Goal: Task Accomplishment & Management: Complete application form

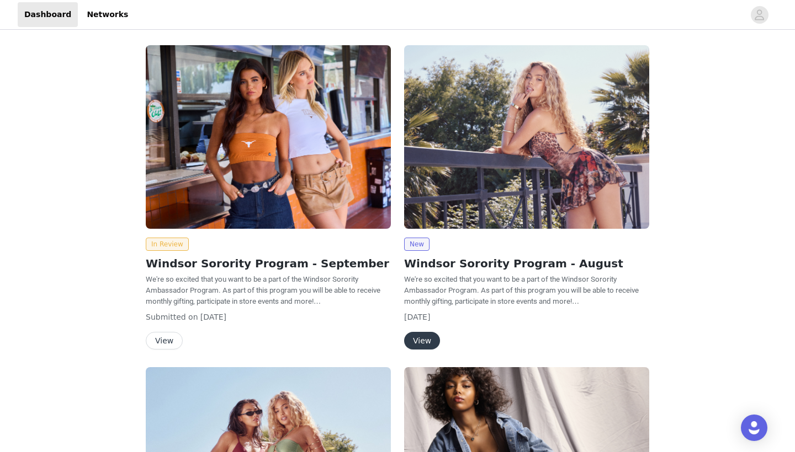
click at [153, 340] on button "View" at bounding box center [164, 341] width 37 height 18
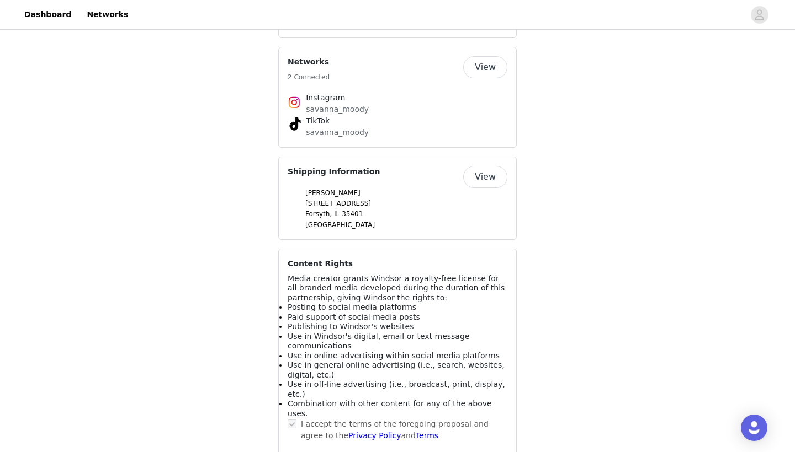
scroll to position [800, 0]
click at [476, 167] on button "View" at bounding box center [485, 178] width 44 height 22
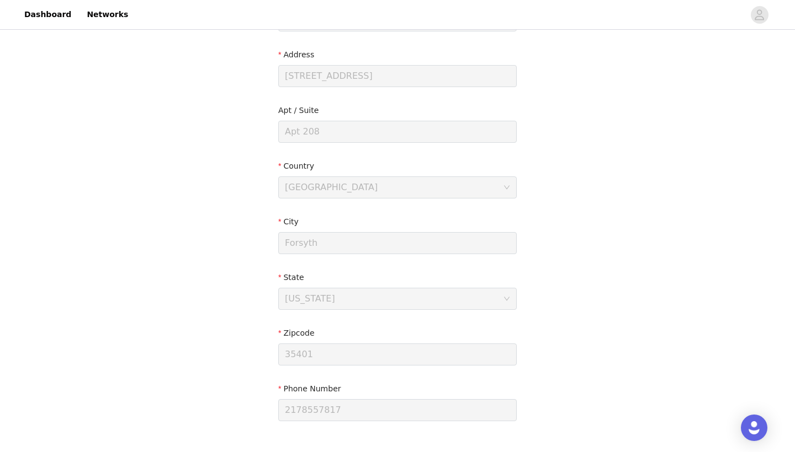
scroll to position [220, 0]
click at [332, 188] on div "[GEOGRAPHIC_DATA]" at bounding box center [331, 188] width 93 height 21
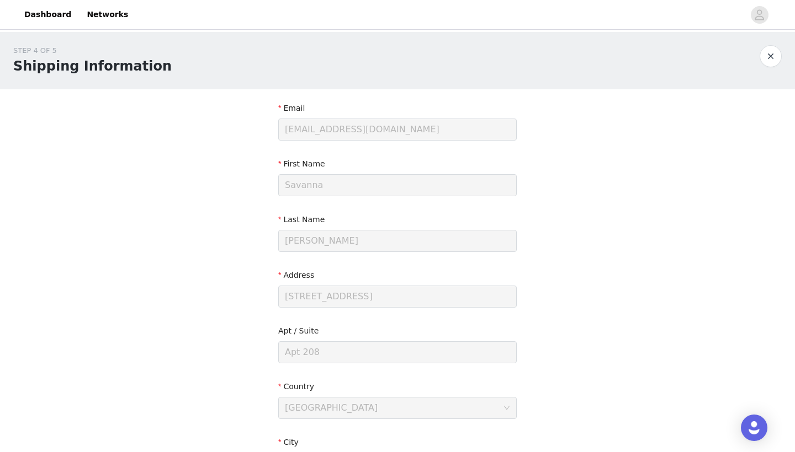
scroll to position [0, 0]
click at [781, 61] on div at bounding box center [770, 56] width 22 height 22
click at [764, 6] on icon "avatar" at bounding box center [759, 15] width 10 height 18
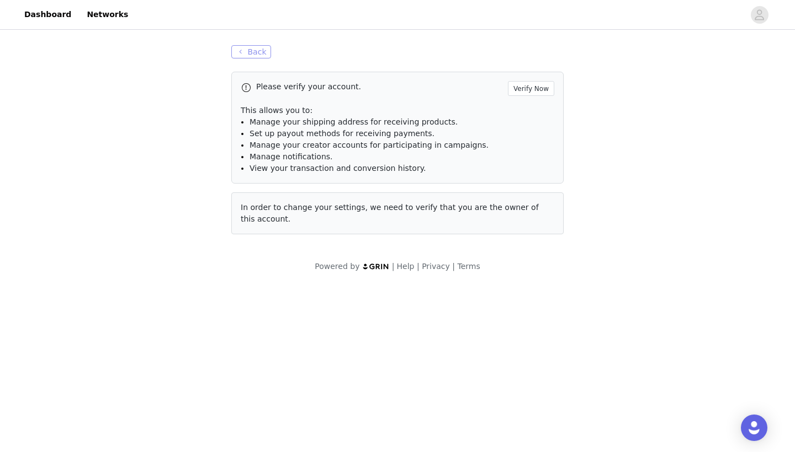
click at [248, 54] on button "Back" at bounding box center [251, 51] width 40 height 13
click at [243, 52] on button "Back" at bounding box center [251, 51] width 40 height 13
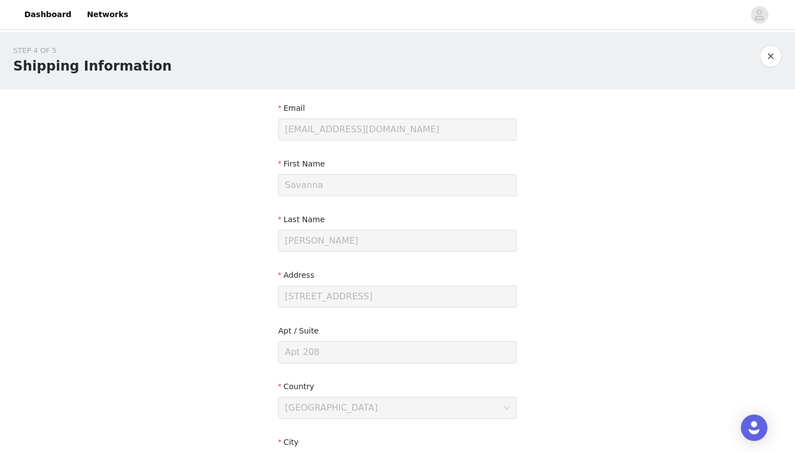
click at [776, 57] on button "button" at bounding box center [770, 56] width 22 height 22
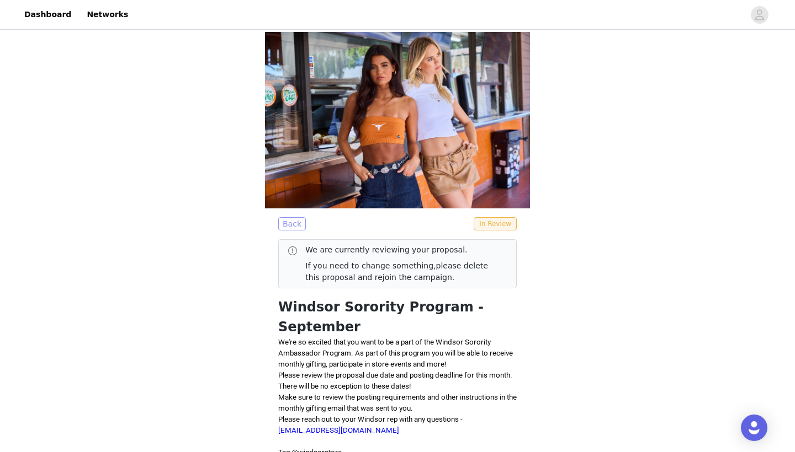
click at [290, 221] on button "Back" at bounding box center [292, 223] width 28 height 13
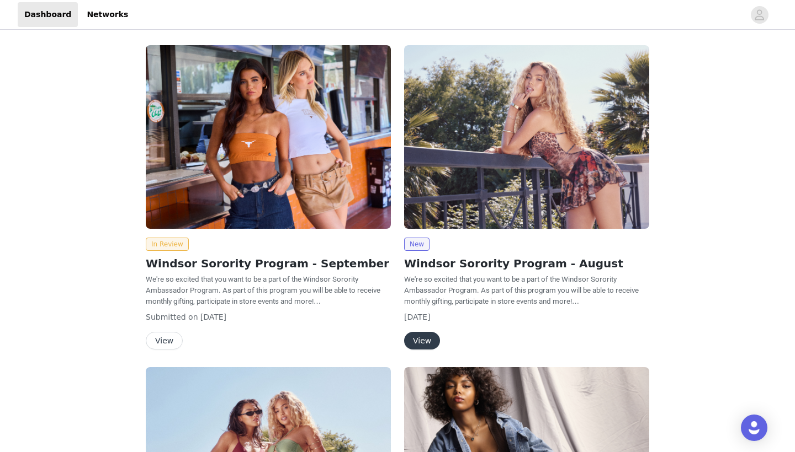
click at [161, 339] on button "View" at bounding box center [164, 341] width 37 height 18
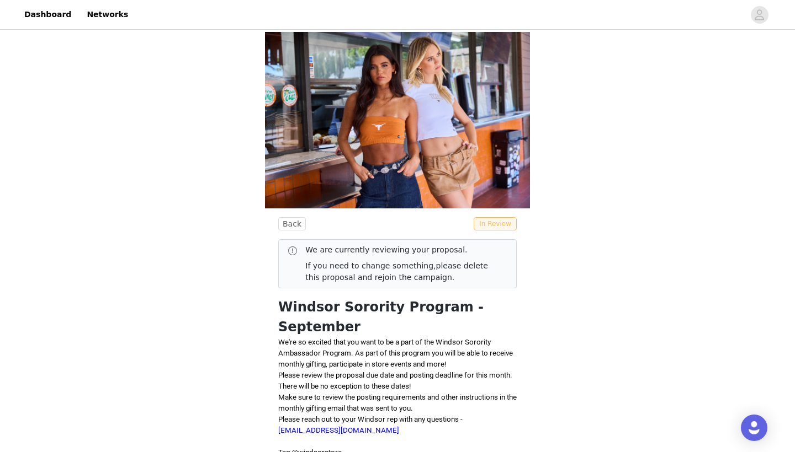
click at [487, 225] on span "In Review" at bounding box center [494, 223] width 43 height 13
click at [480, 223] on span "In Review" at bounding box center [494, 223] width 43 height 13
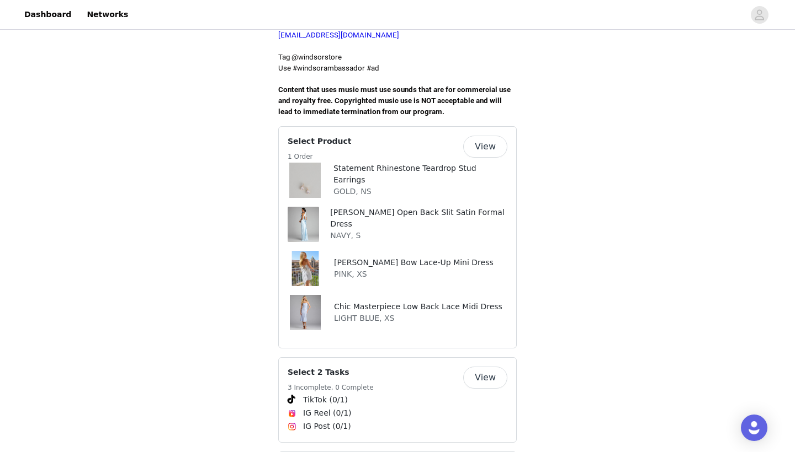
scroll to position [387, 0]
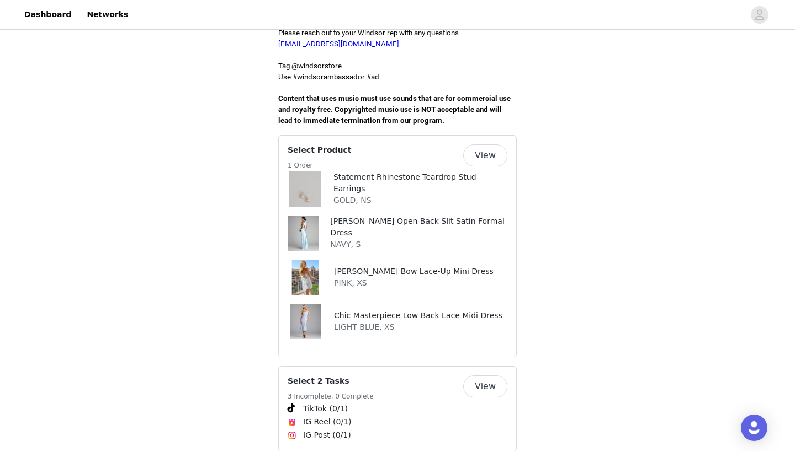
click at [481, 145] on button "View" at bounding box center [485, 156] width 44 height 22
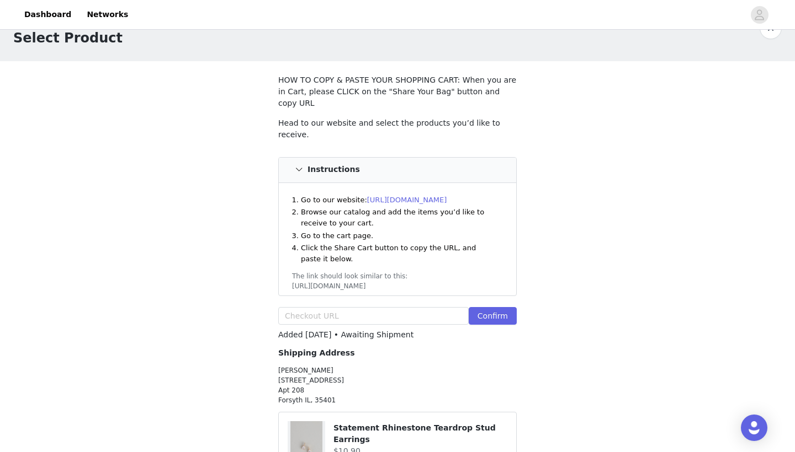
scroll to position [28, 0]
click at [298, 376] on p "[PERSON_NAME] [STREET_ADDRESS]" at bounding box center [397, 386] width 238 height 40
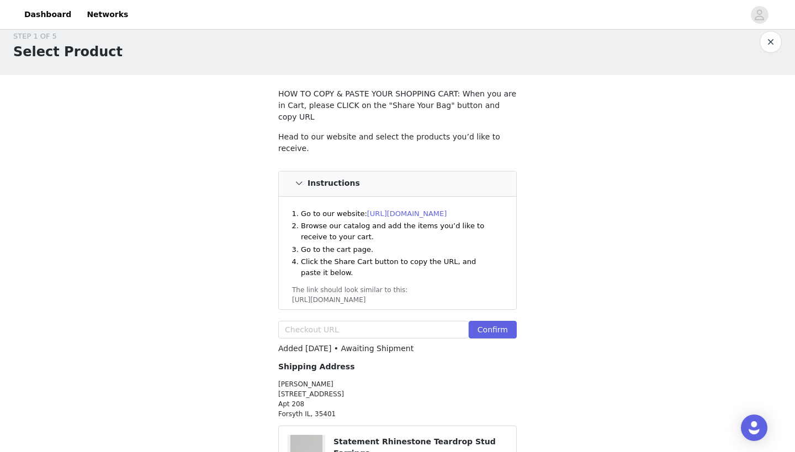
scroll to position [9, 0]
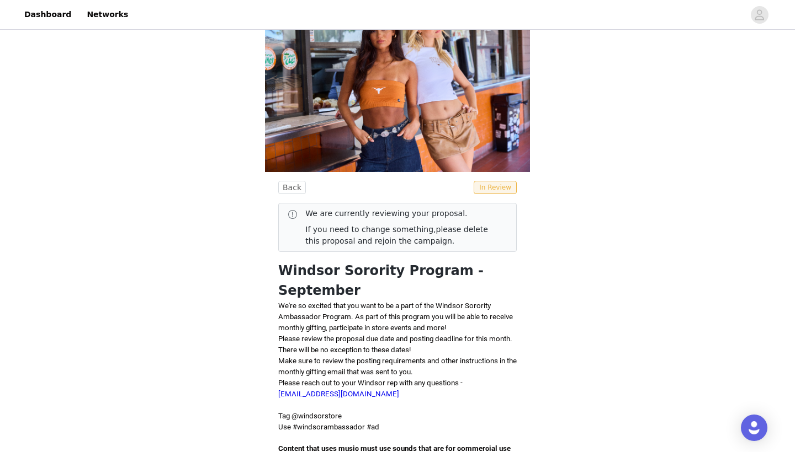
scroll to position [30, 0]
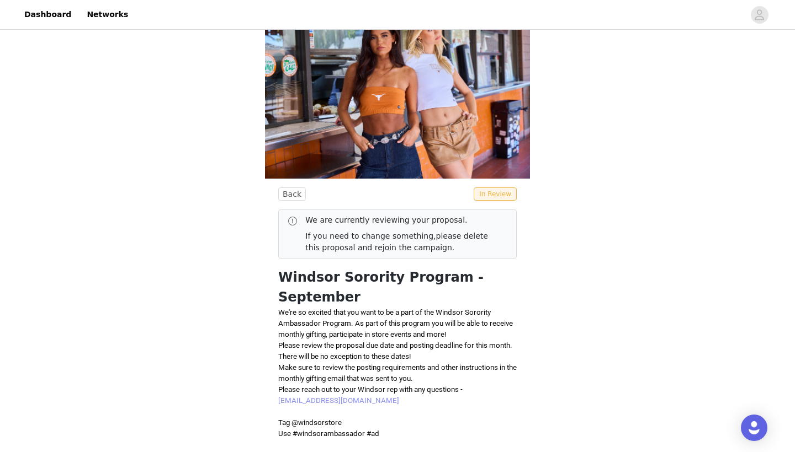
click at [306, 397] on link "[EMAIL_ADDRESS][DOMAIN_NAME]" at bounding box center [338, 401] width 121 height 8
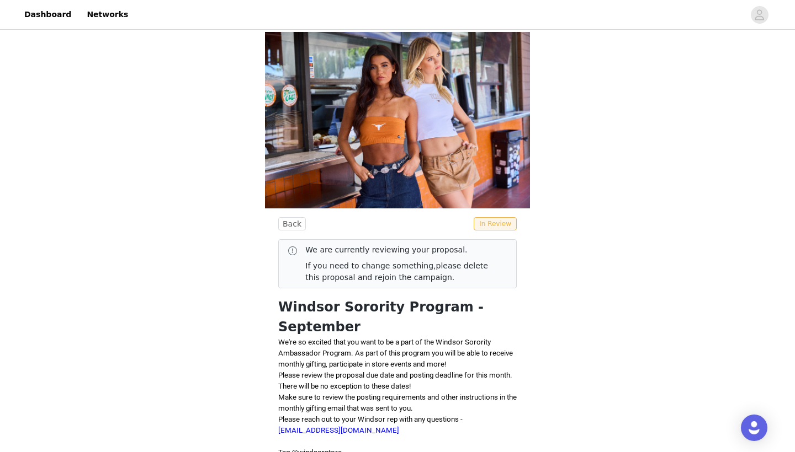
scroll to position [0, 0]
click at [287, 223] on button "Back" at bounding box center [292, 223] width 28 height 13
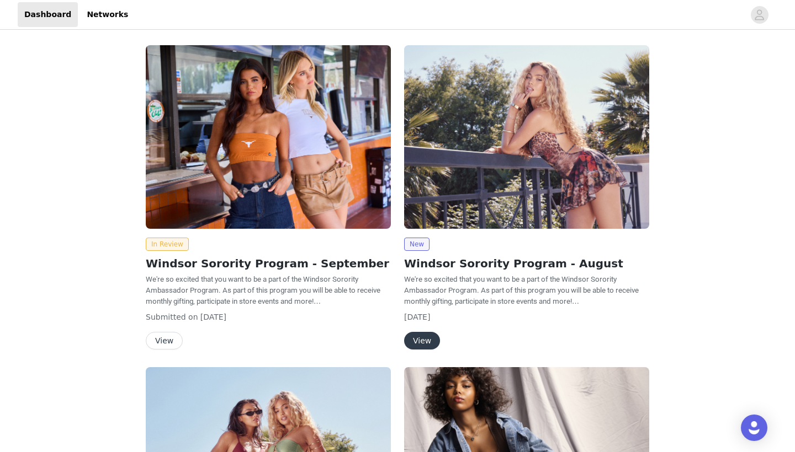
click at [168, 332] on button "View" at bounding box center [164, 341] width 37 height 18
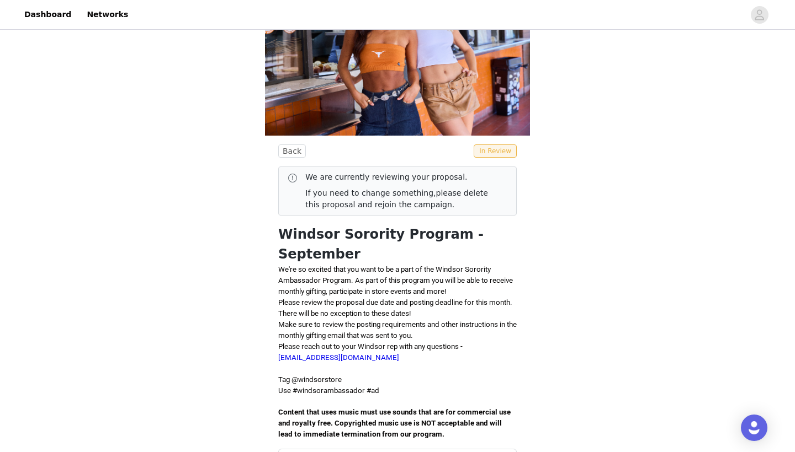
scroll to position [72, 0]
click at [432, 194] on link "please delete this proposal and rejoin the campaign." at bounding box center [396, 199] width 183 height 20
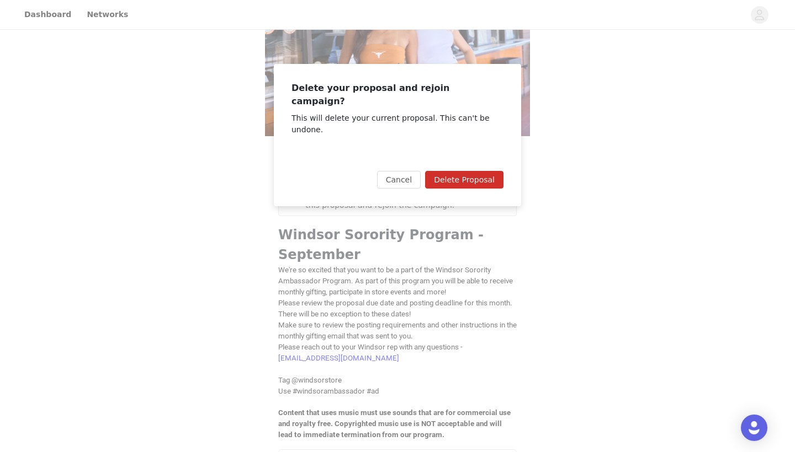
click at [452, 171] on button "Delete Proposal" at bounding box center [464, 180] width 78 height 18
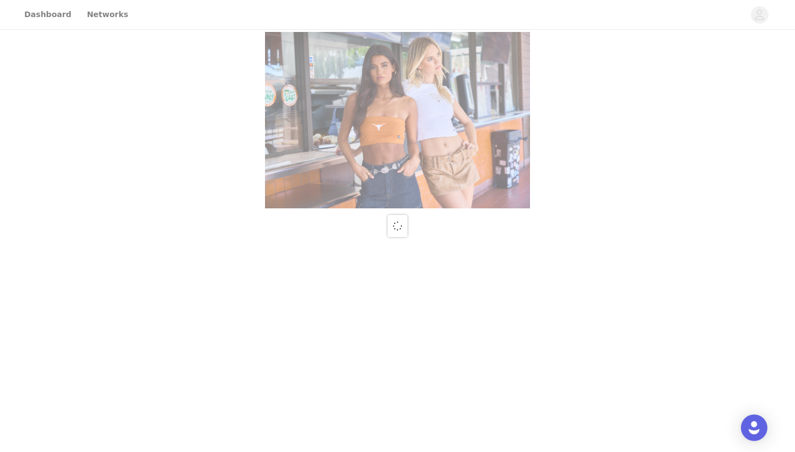
scroll to position [0, 0]
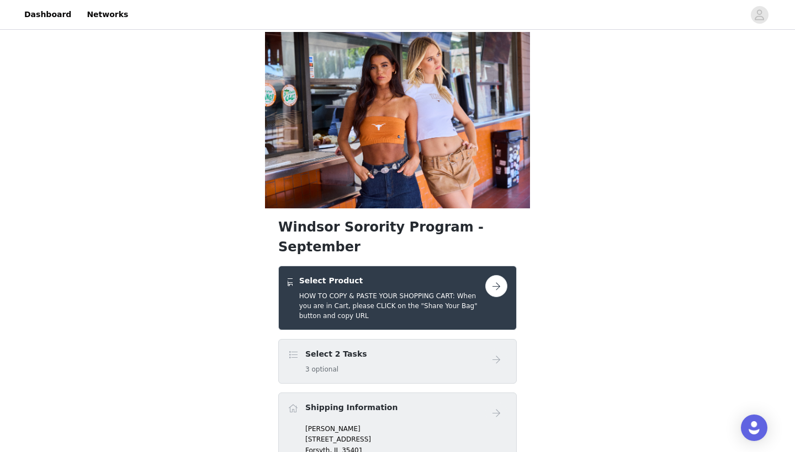
click at [495, 275] on button "button" at bounding box center [496, 286] width 22 height 22
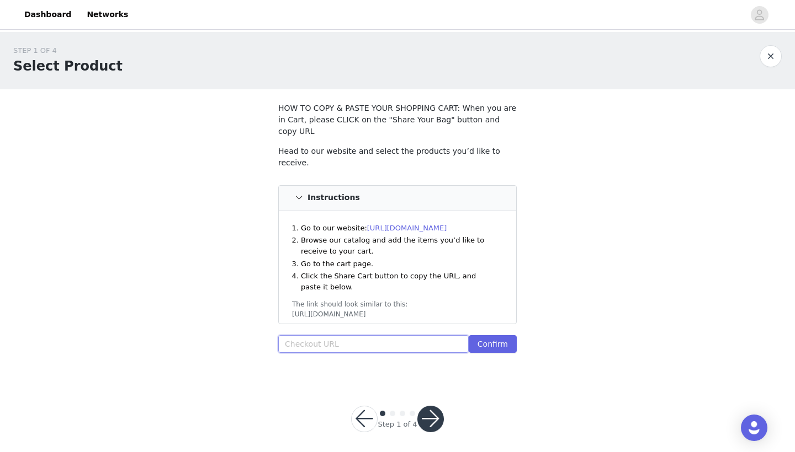
click at [351, 335] on input "text" at bounding box center [373, 344] width 190 height 18
paste input "https://www.windsorstore.com/cart/43178936500275:1,43466360586291:1,42745952108…"
type input "https://www.windsorstore.com/cart/43178936500275:1,43466360586291:1,42745952108…"
click at [493, 335] on button "Confirm" at bounding box center [492, 344] width 48 height 18
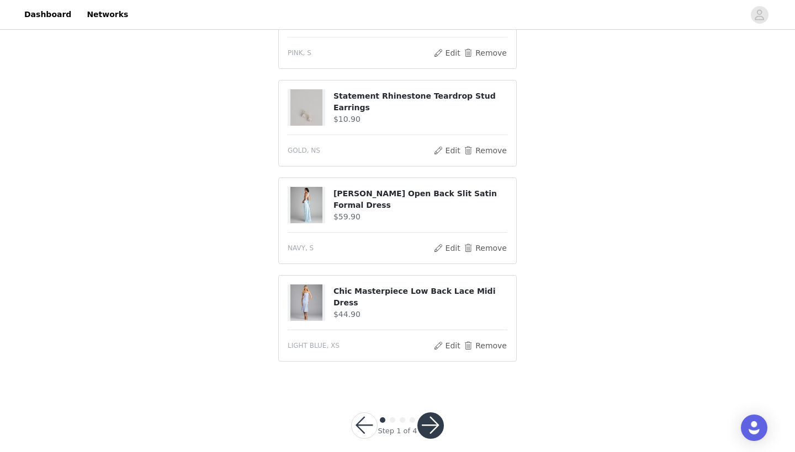
scroll to position [375, 0]
click at [433, 415] on button "button" at bounding box center [430, 426] width 26 height 26
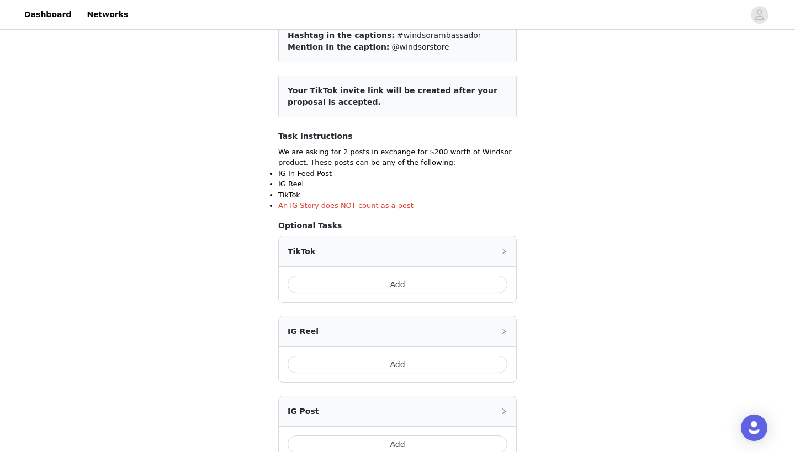
scroll to position [100, 0]
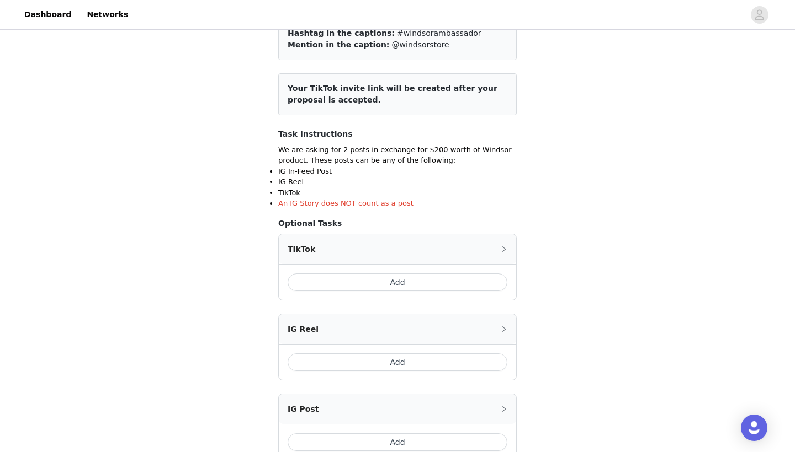
click at [467, 279] on button "Add" at bounding box center [397, 283] width 220 height 18
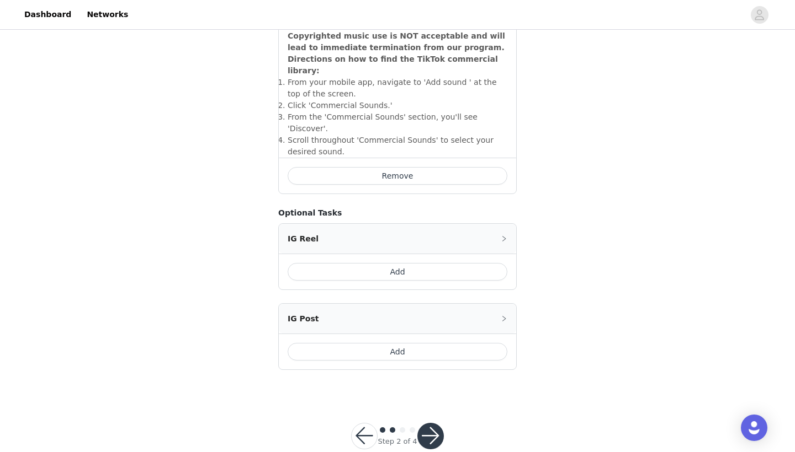
scroll to position [398, 0]
click at [411, 264] on button "Add" at bounding box center [397, 273] width 220 height 18
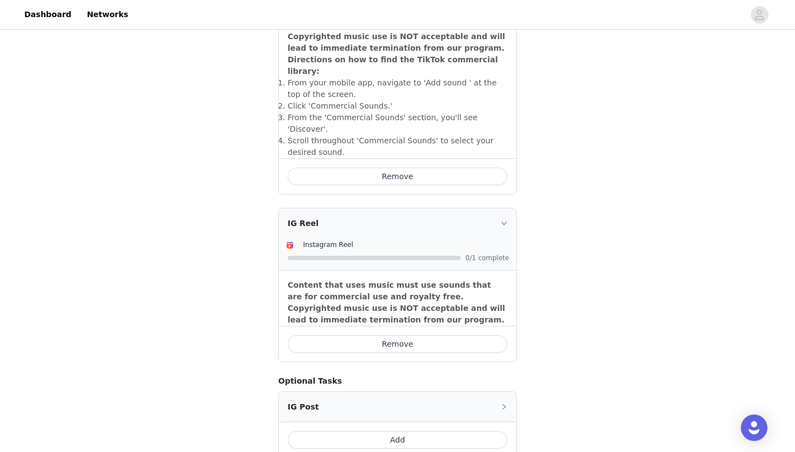
click at [396, 431] on button "Add" at bounding box center [397, 440] width 220 height 18
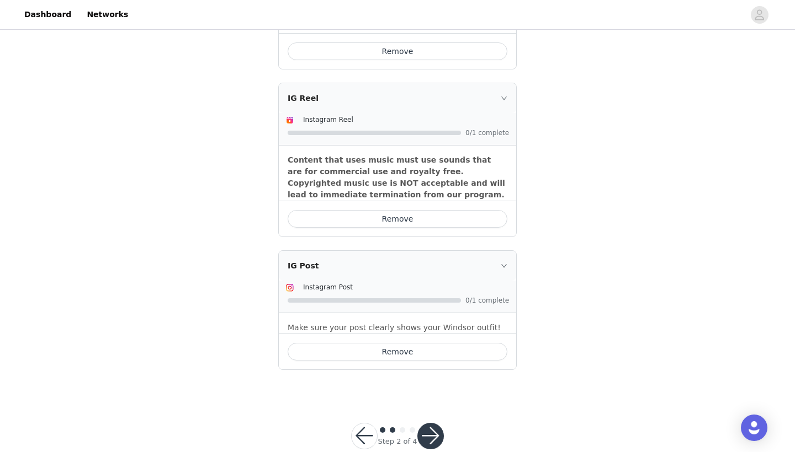
scroll to position [523, 0]
click at [426, 424] on button "button" at bounding box center [430, 437] width 26 height 26
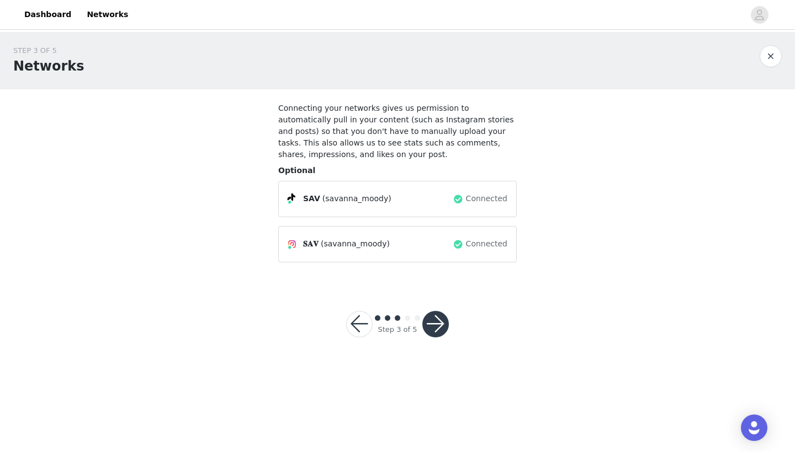
click at [434, 322] on button "button" at bounding box center [435, 324] width 26 height 26
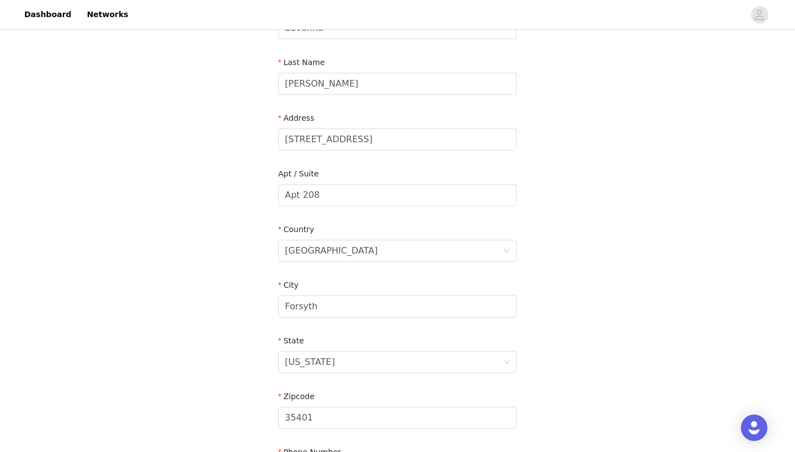
scroll to position [167, 0]
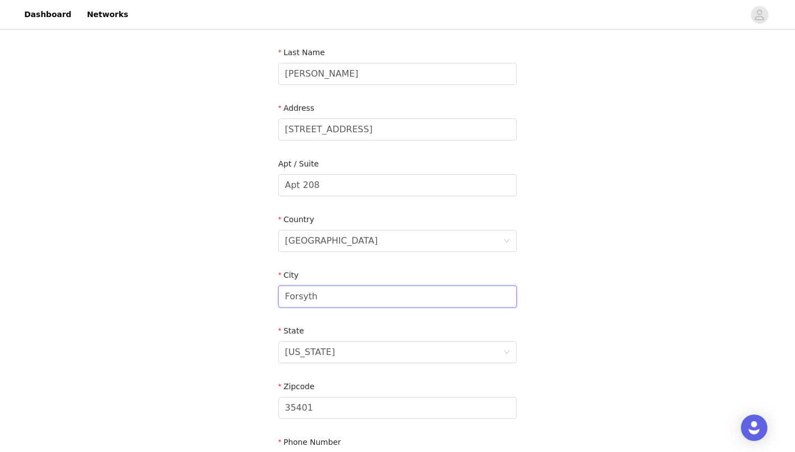
drag, startPoint x: 348, startPoint y: 298, endPoint x: 244, endPoint y: 299, distance: 104.3
type input "Tuscaloosa"
click at [325, 350] on div "[US_STATE]" at bounding box center [394, 352] width 218 height 21
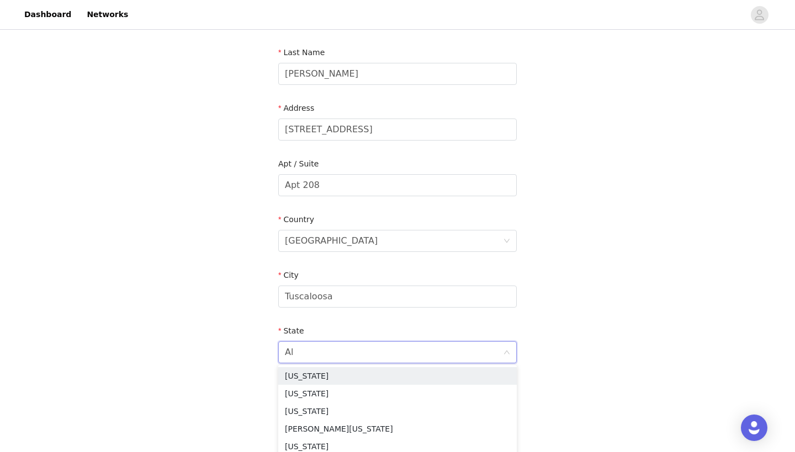
scroll to position [0, 0]
type input "Ala"
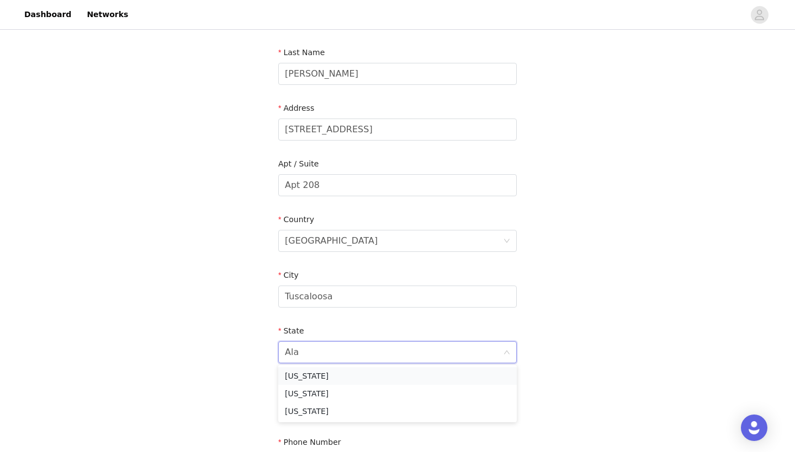
click at [323, 376] on li "Alabama" at bounding box center [397, 376] width 238 height 18
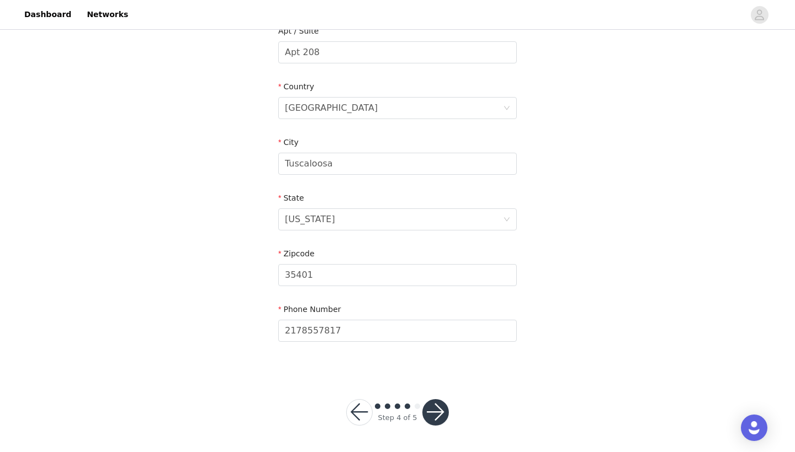
scroll to position [300, 0]
click at [437, 412] on button "button" at bounding box center [435, 413] width 26 height 26
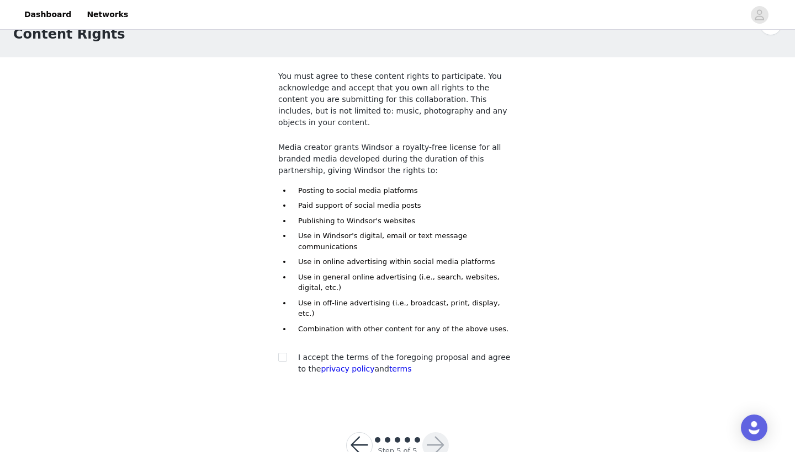
scroll to position [31, 0]
click at [286, 354] on span at bounding box center [282, 358] width 9 height 9
click at [286, 354] on input "checkbox" at bounding box center [282, 358] width 8 height 8
checkbox input "true"
click at [439, 433] on button "button" at bounding box center [435, 446] width 26 height 26
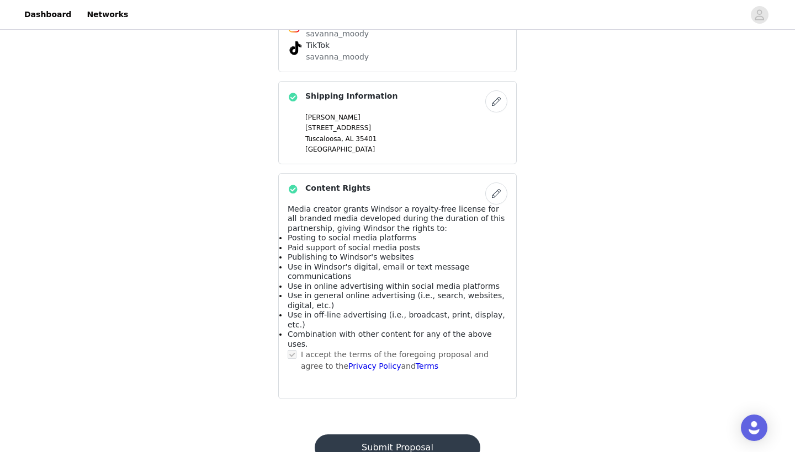
scroll to position [619, 0]
click at [389, 436] on button "Submit Proposal" at bounding box center [397, 449] width 165 height 26
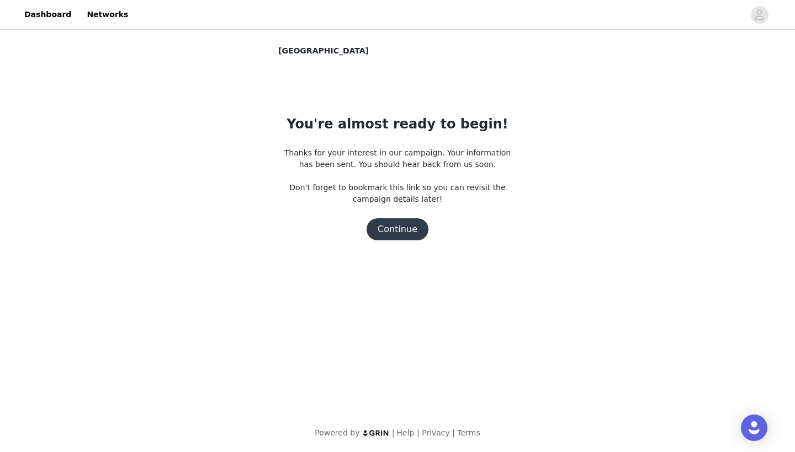
click at [394, 231] on button "Continue" at bounding box center [397, 230] width 62 height 22
